Goal: Find contact information: Find contact information

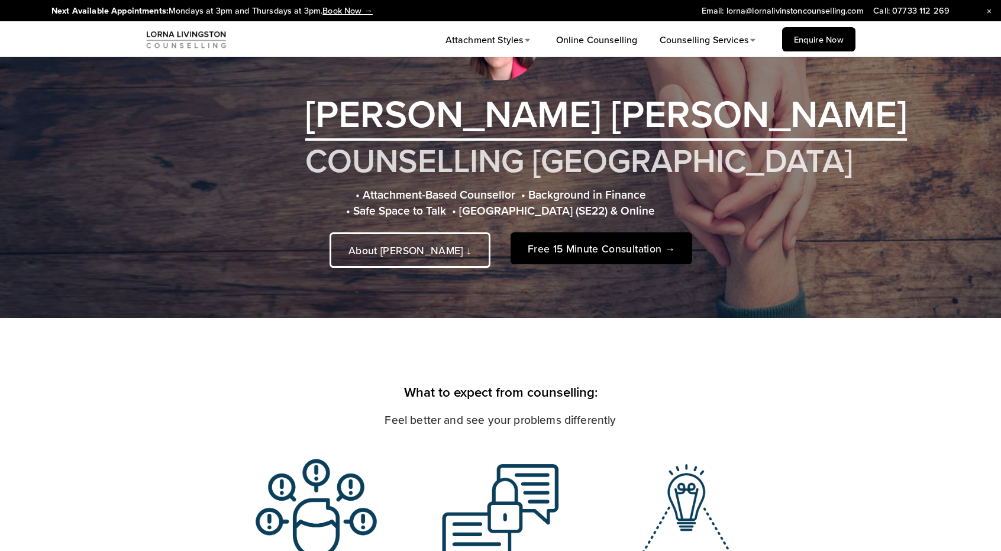
scroll to position [414, 0]
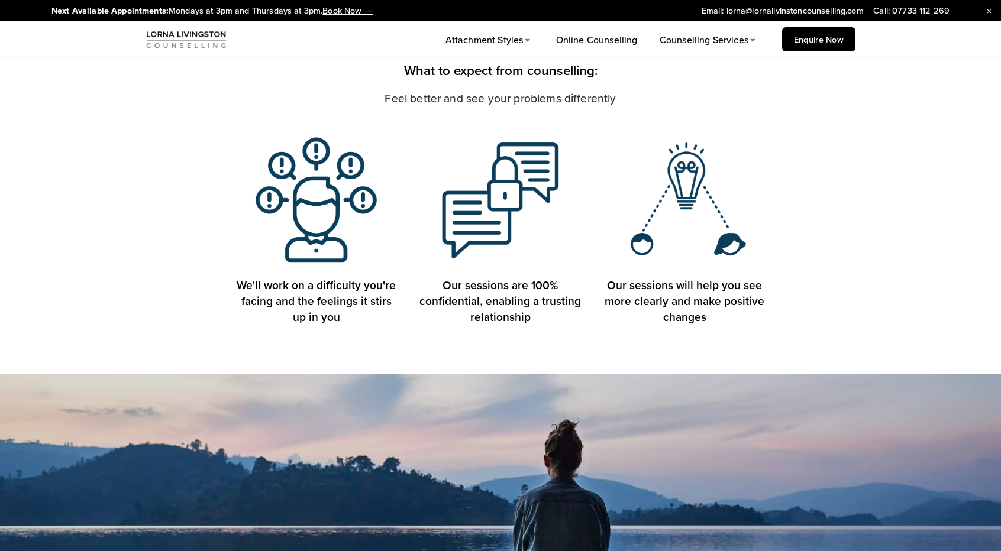
click at [785, 9] on link at bounding box center [500, 10] width 1001 height 21
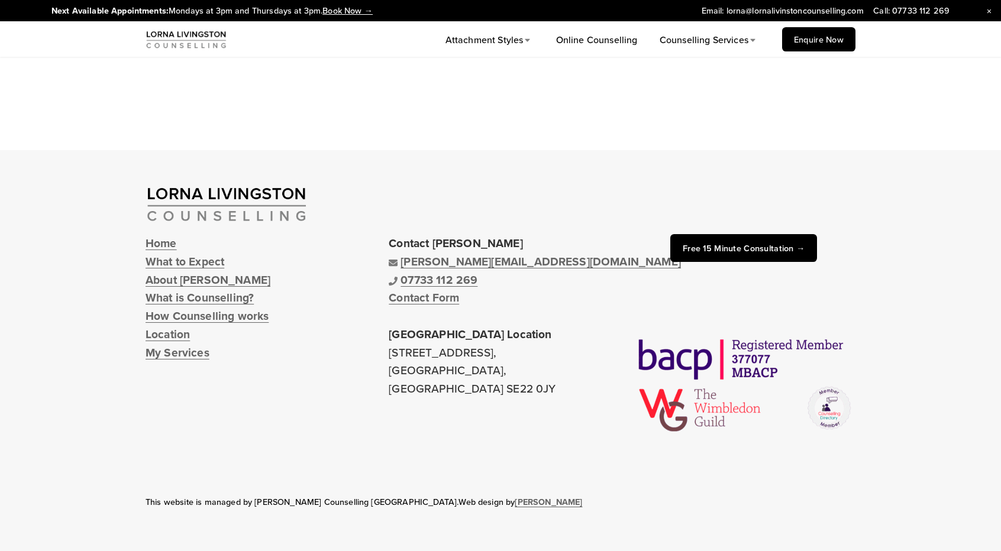
scroll to position [1206, 0]
drag, startPoint x: 551, startPoint y: 266, endPoint x: 402, endPoint y: 263, distance: 149.7
click at [402, 263] on p "Contact [PERSON_NAME] [PERSON_NAME][EMAIL_ADDRESS][DOMAIN_NAME] [PHONE_NUMBER] …" at bounding box center [500, 315] width 223 height 163
copy link "[PERSON_NAME][EMAIL_ADDRESS][DOMAIN_NAME]"
click at [174, 36] on img at bounding box center [187, 39] width 82 height 21
